Goal: Go to known website: Go to known website

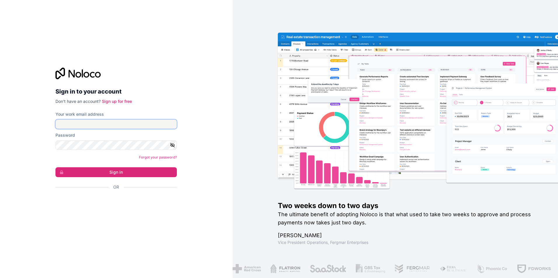
click at [99, 123] on input "Your work email address" at bounding box center [115, 124] width 121 height 9
type input "**********"
click at [174, 145] on icon "button" at bounding box center [173, 145] width 4 height 3
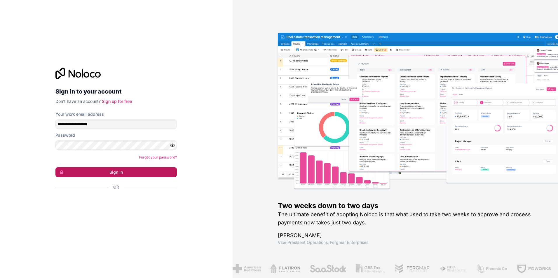
click at [119, 172] on button "Sign in" at bounding box center [115, 172] width 121 height 10
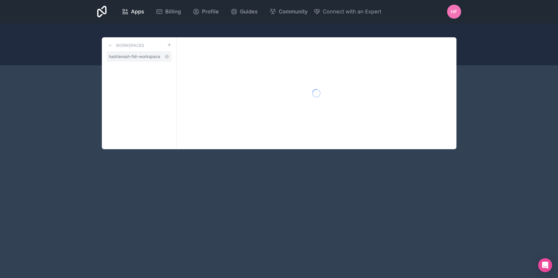
click at [131, 58] on span "hadriansah-fsh-workspace" at bounding box center [134, 57] width 51 height 6
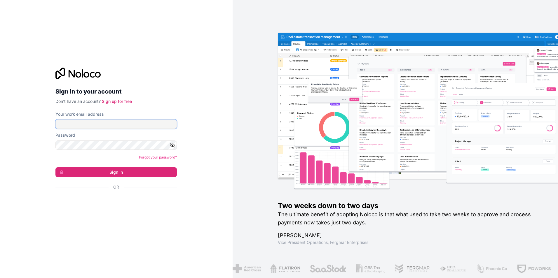
click at [115, 124] on input "Your work email address" at bounding box center [115, 124] width 121 height 9
type input "**********"
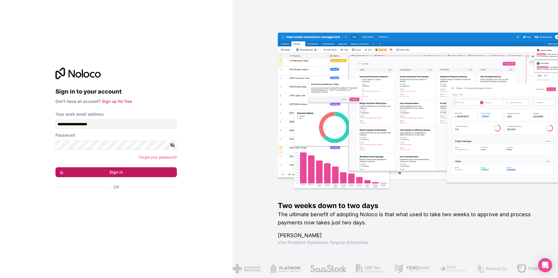
click at [122, 174] on button "Sign in" at bounding box center [115, 172] width 121 height 10
click at [172, 144] on icon "button" at bounding box center [173, 145] width 4 height 4
click at [127, 174] on button "Sign in" at bounding box center [115, 172] width 121 height 10
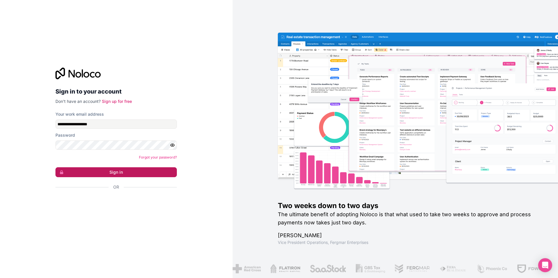
click at [127, 174] on button "Sign in" at bounding box center [115, 172] width 121 height 10
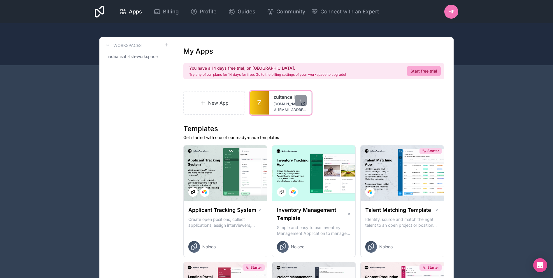
click at [257, 106] on link "Z" at bounding box center [259, 102] width 19 height 23
click at [260, 105] on span "Z" at bounding box center [259, 102] width 4 height 9
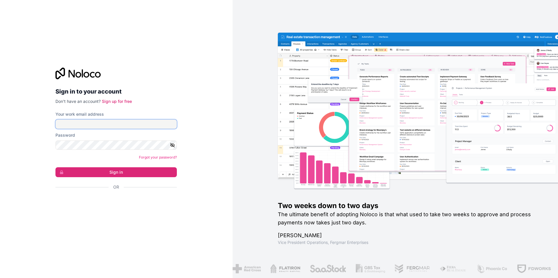
click at [83, 125] on input "Your work email address" at bounding box center [115, 124] width 121 height 9
type input "**********"
click at [172, 145] on icon "button" at bounding box center [172, 145] width 5 height 5
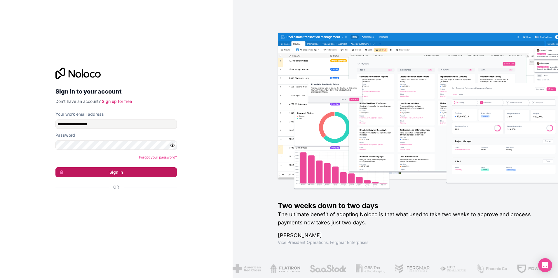
click at [109, 173] on button "Sign in" at bounding box center [115, 172] width 121 height 10
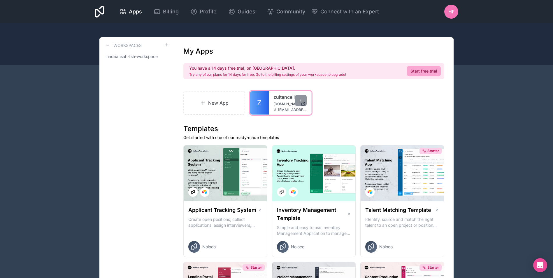
click at [263, 104] on link "Z" at bounding box center [259, 102] width 19 height 23
